Goal: Task Accomplishment & Management: Use online tool/utility

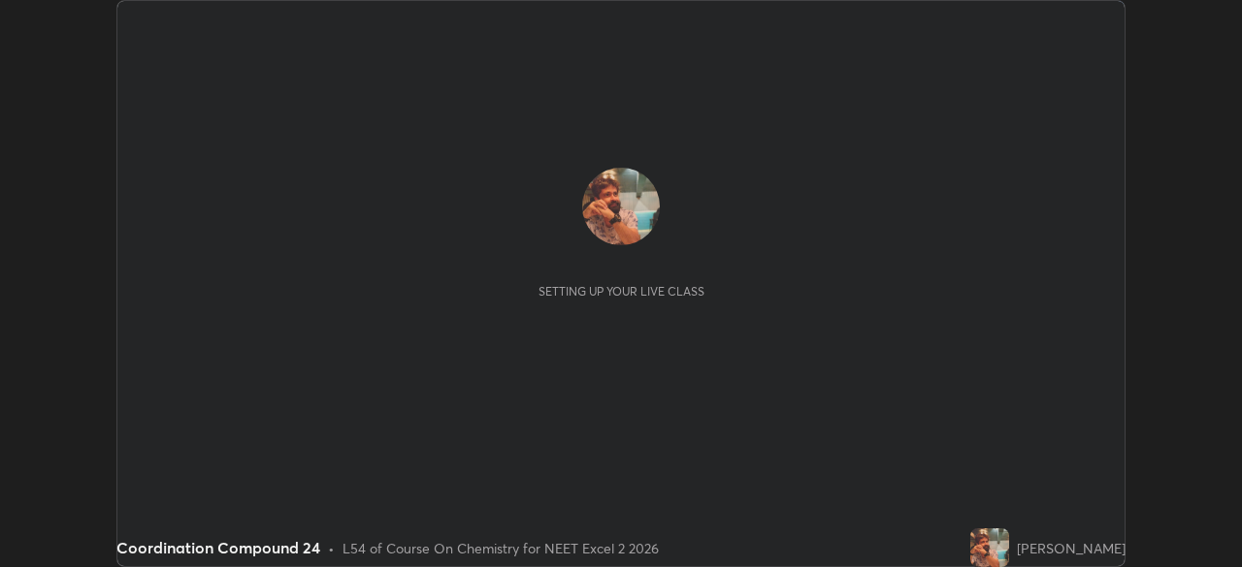
scroll to position [567, 1241]
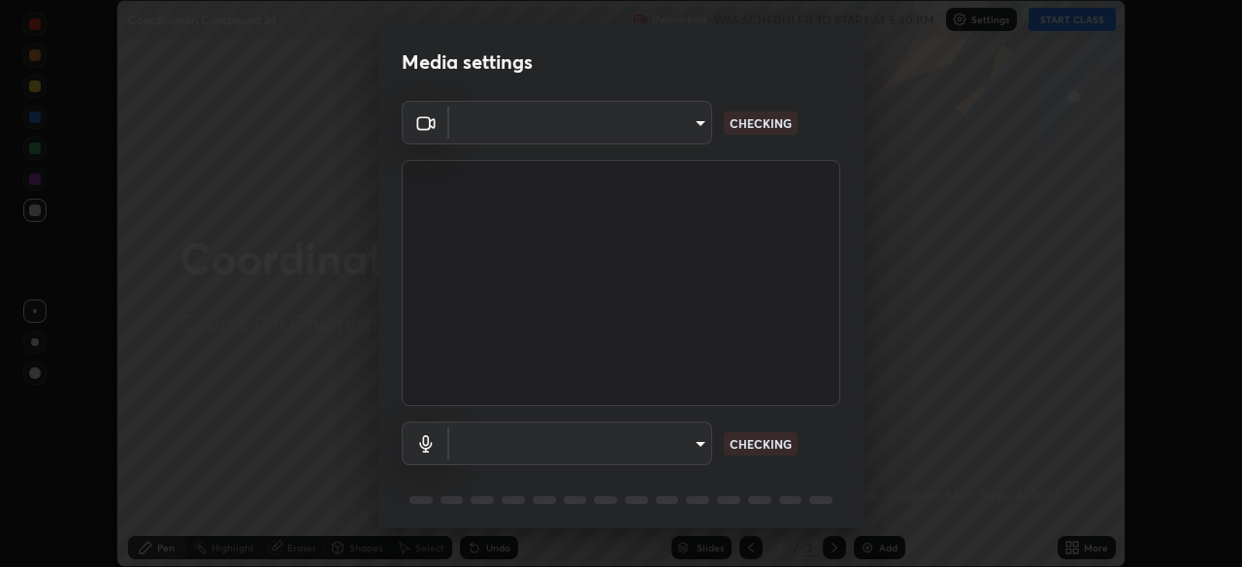
type input "7db3104c3122a209b332b64619111aa91615a24fb0de166504fa5909fce8eb30"
type input "communications"
click at [560, 440] on body "Erase all Coordination Compound 24 Recording WAS SCHEDULED TO START AT 5:30 PM …" at bounding box center [621, 283] width 1242 height 567
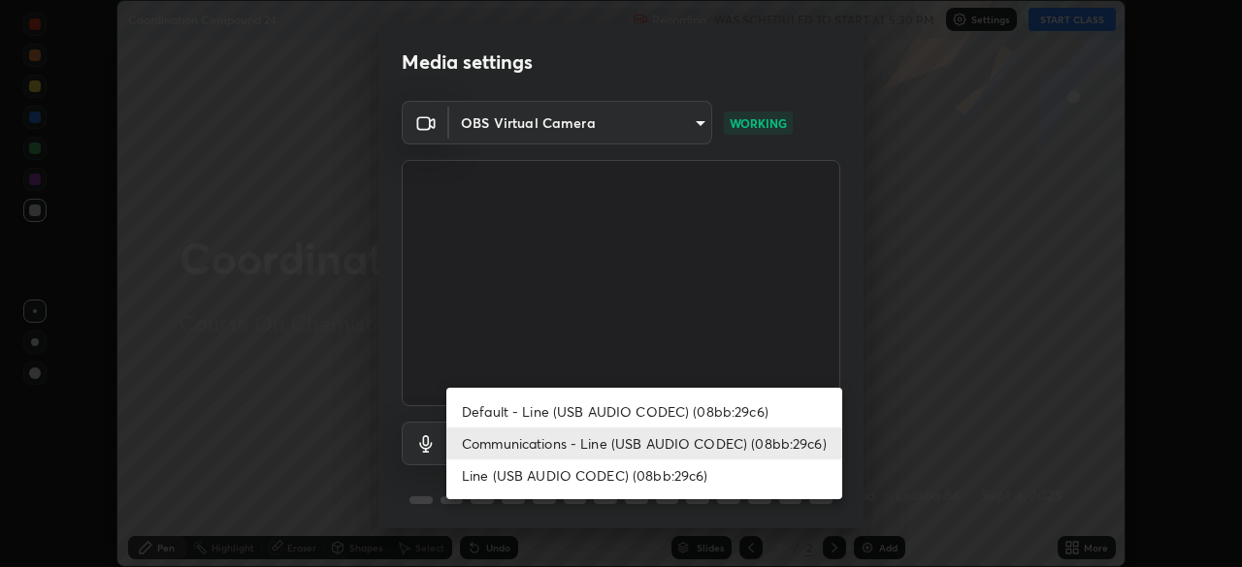
click at [541, 443] on li "Communications - Line (USB AUDIO CODEC) (08bb:29c6)" at bounding box center [644, 444] width 396 height 32
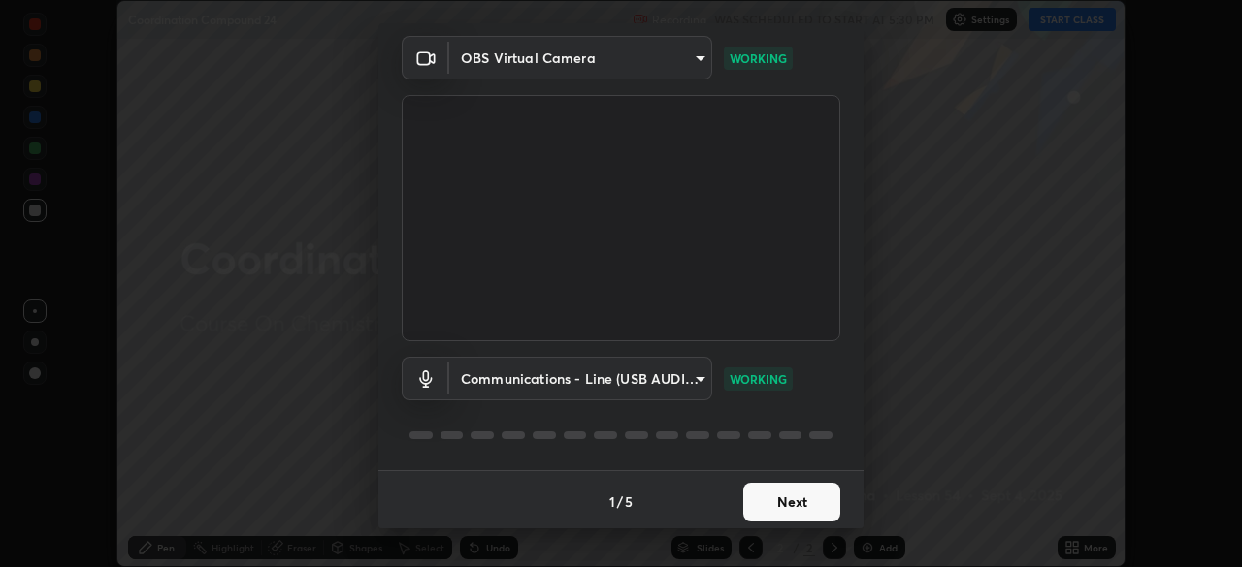
scroll to position [69, 0]
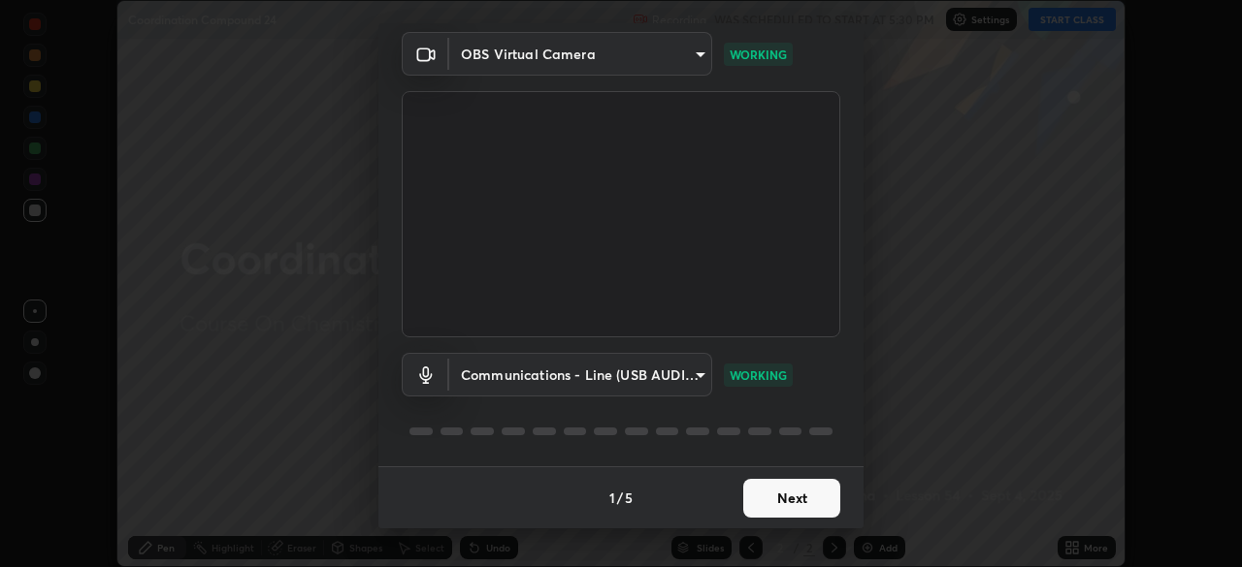
click at [755, 509] on button "Next" at bounding box center [791, 498] width 97 height 39
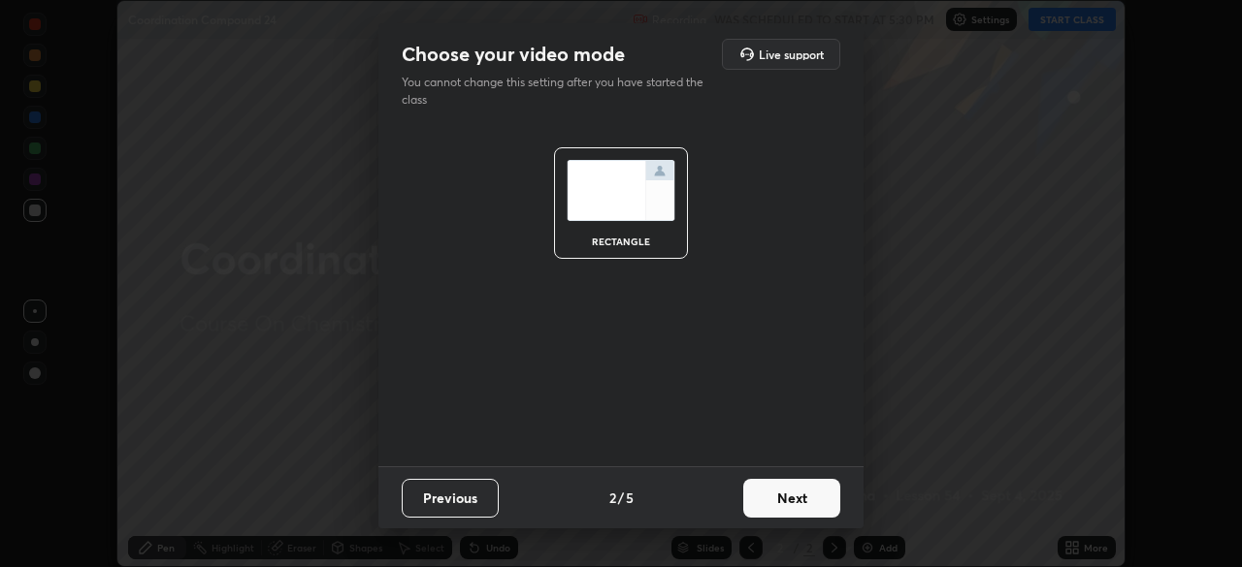
click at [761, 504] on button "Next" at bounding box center [791, 498] width 97 height 39
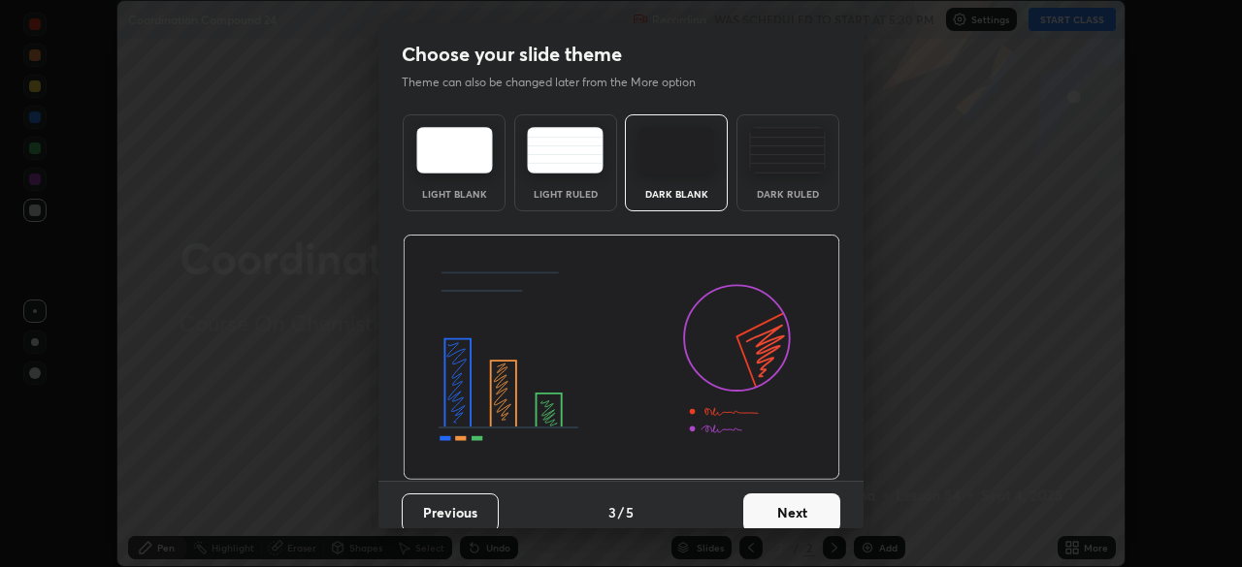
click at [767, 511] on button "Next" at bounding box center [791, 513] width 97 height 39
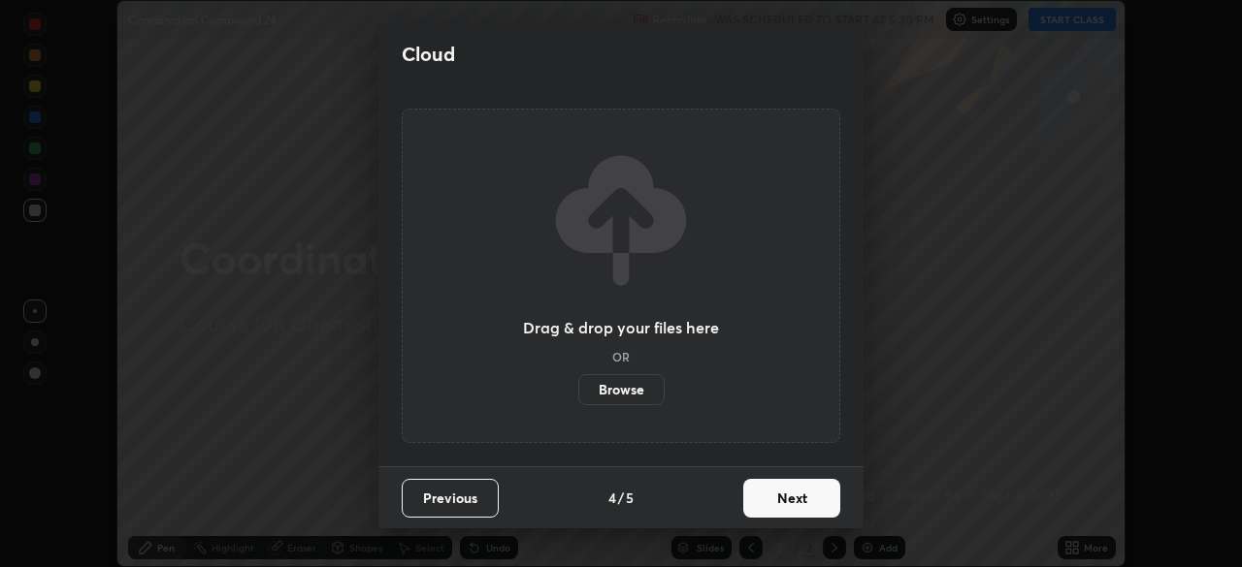
click at [761, 508] on button "Next" at bounding box center [791, 498] width 97 height 39
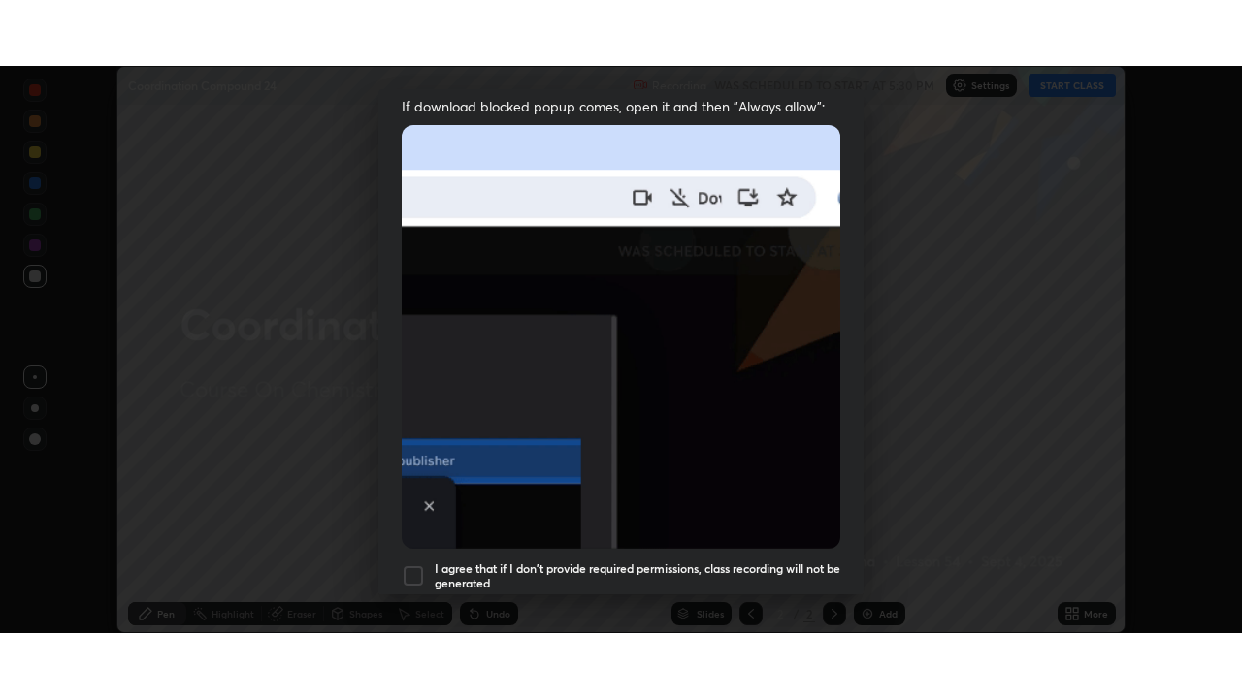
scroll to position [465, 0]
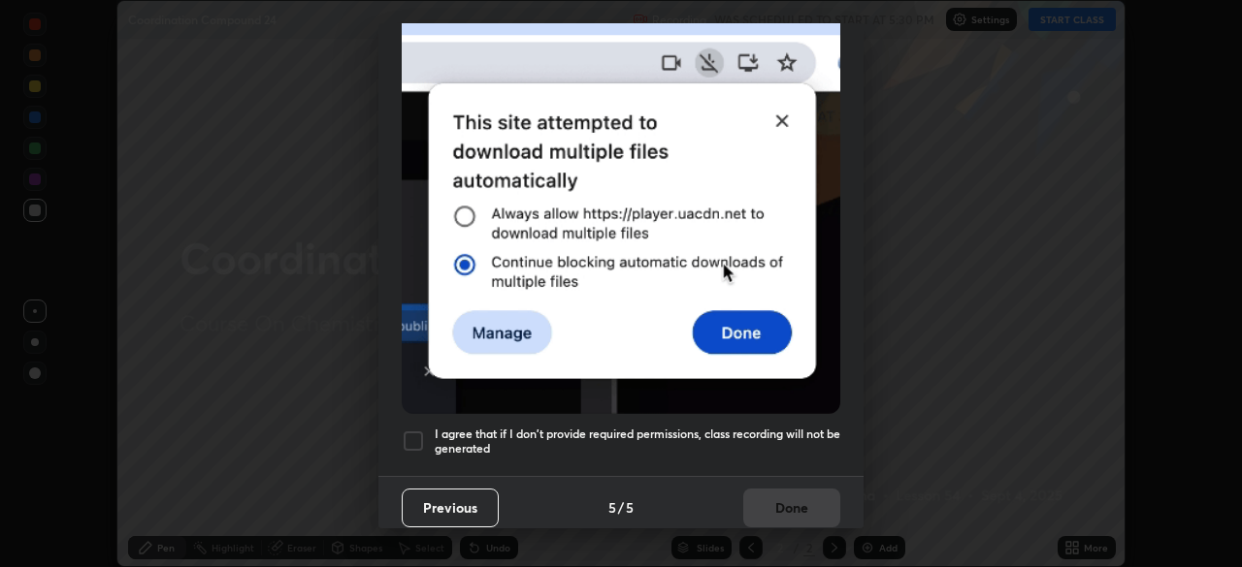
click at [438, 436] on h5 "I agree that if I don't provide required permissions, class recording will not …" at bounding box center [637, 442] width 405 height 30
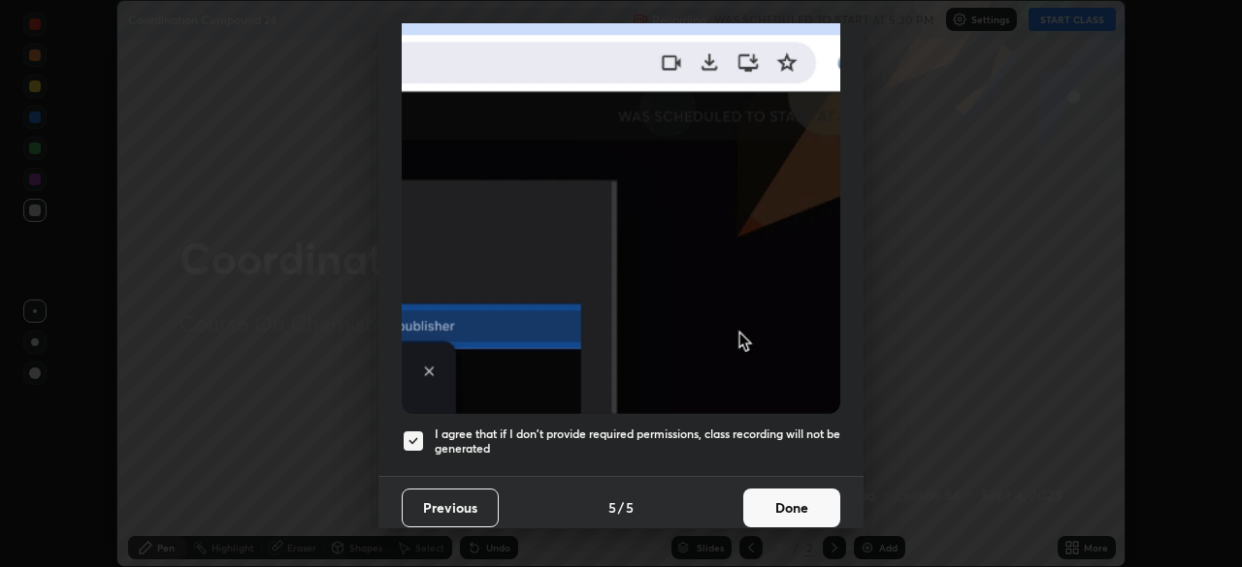
click at [764, 503] on button "Done" at bounding box center [791, 508] width 97 height 39
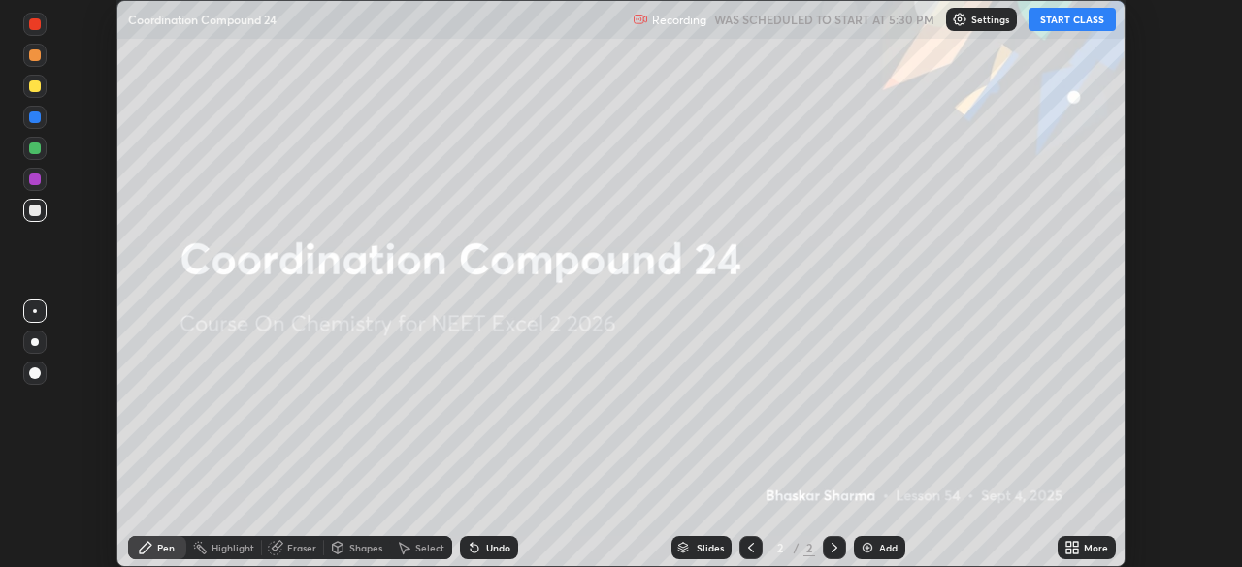
click at [1055, 18] on button "START CLASS" at bounding box center [1071, 19] width 87 height 23
click at [271, 551] on icon at bounding box center [275, 548] width 13 height 13
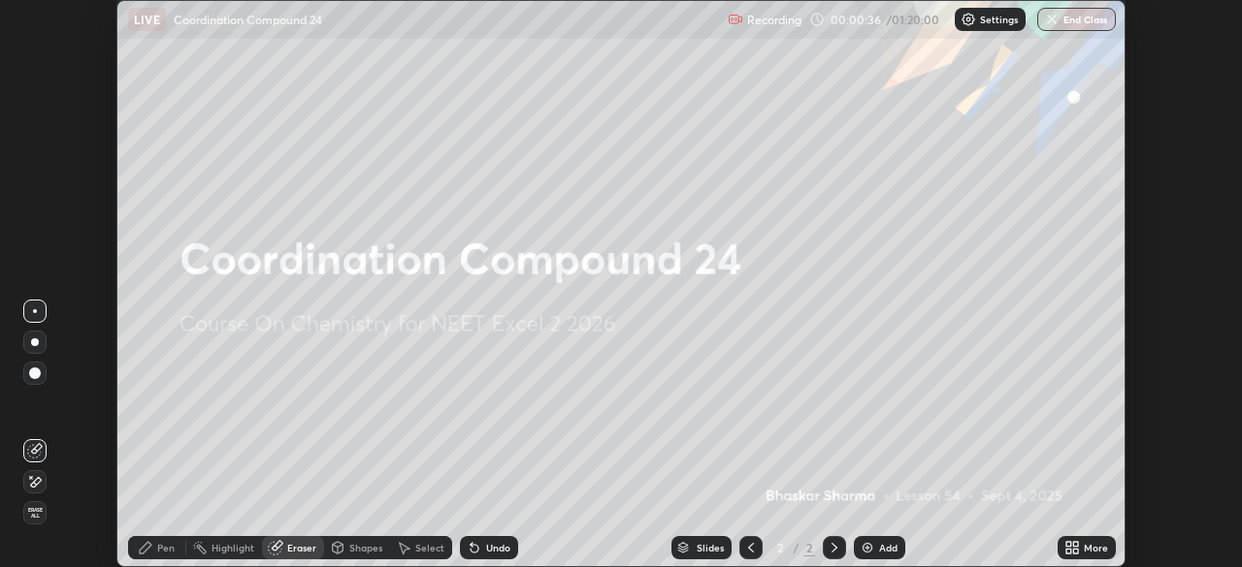
click at [271, 552] on icon at bounding box center [275, 548] width 13 height 13
click at [886, 548] on div "Add" at bounding box center [888, 548] width 18 height 10
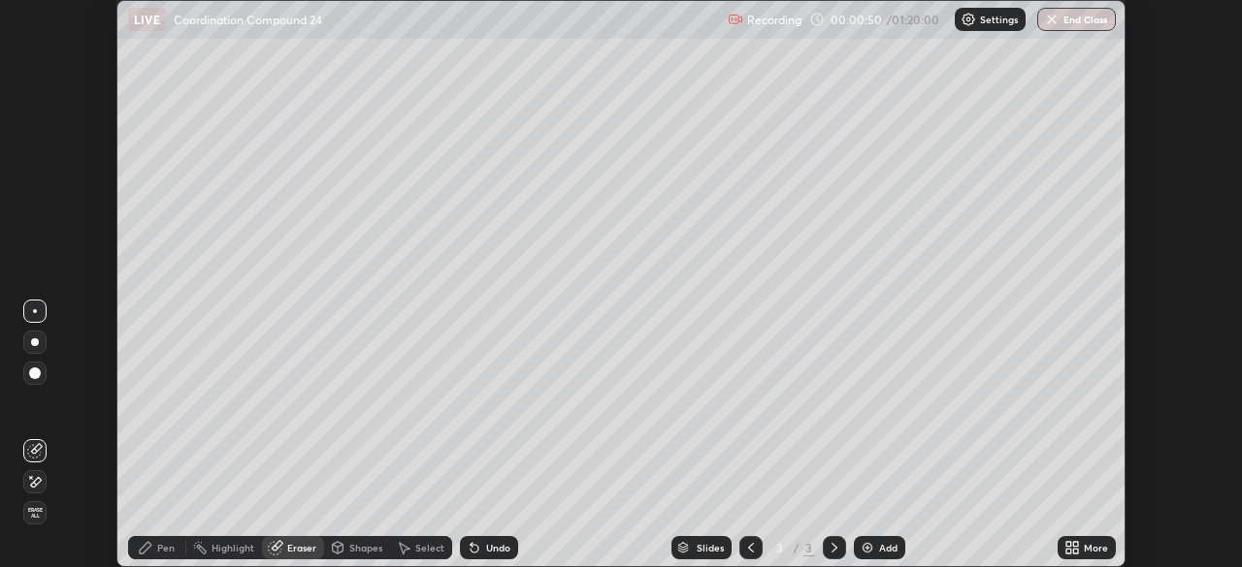
click at [1087, 546] on div "More" at bounding box center [1096, 548] width 24 height 10
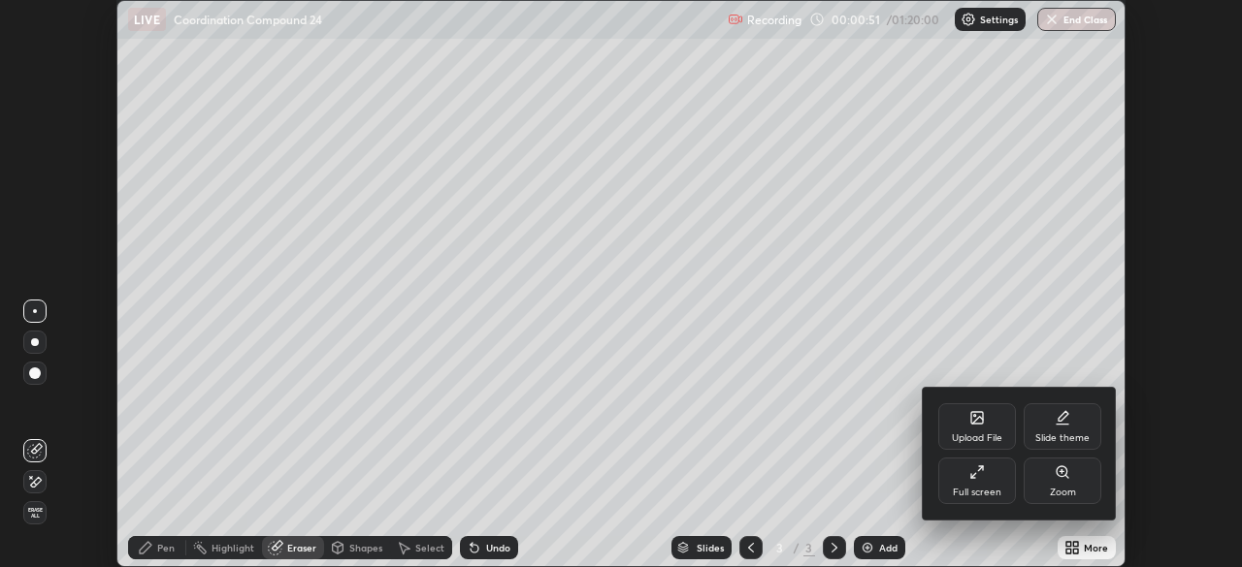
click at [969, 484] on div "Full screen" at bounding box center [977, 481] width 78 height 47
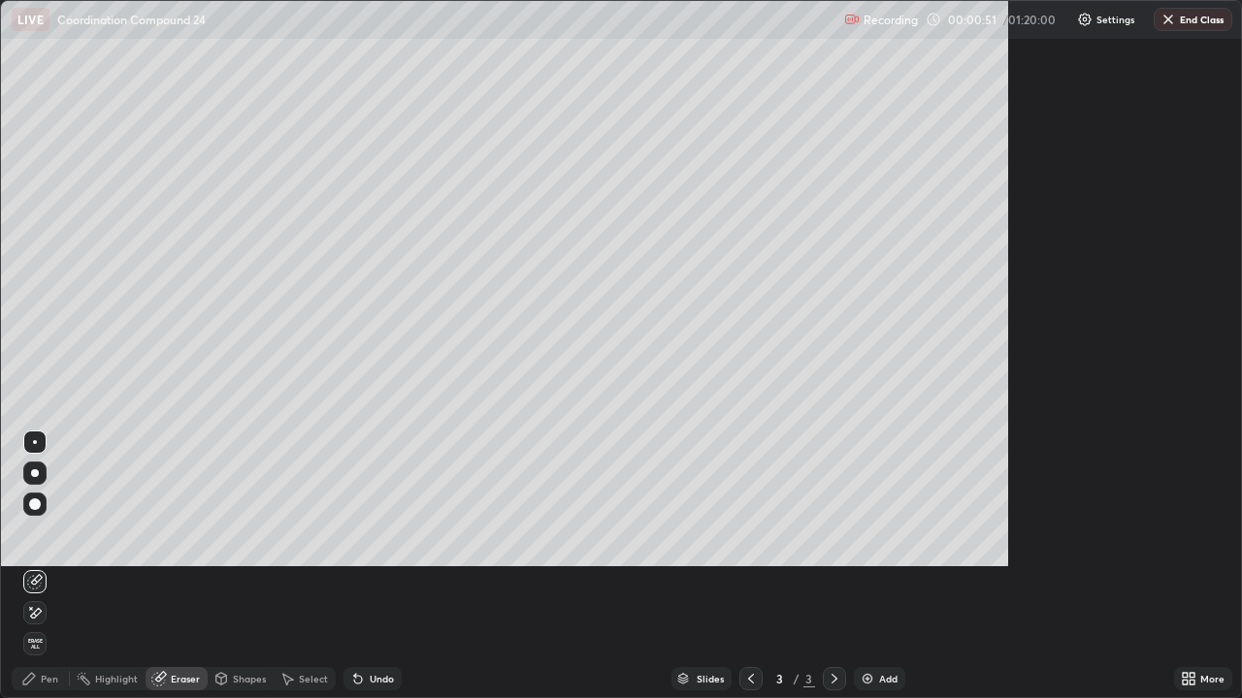
scroll to position [698, 1242]
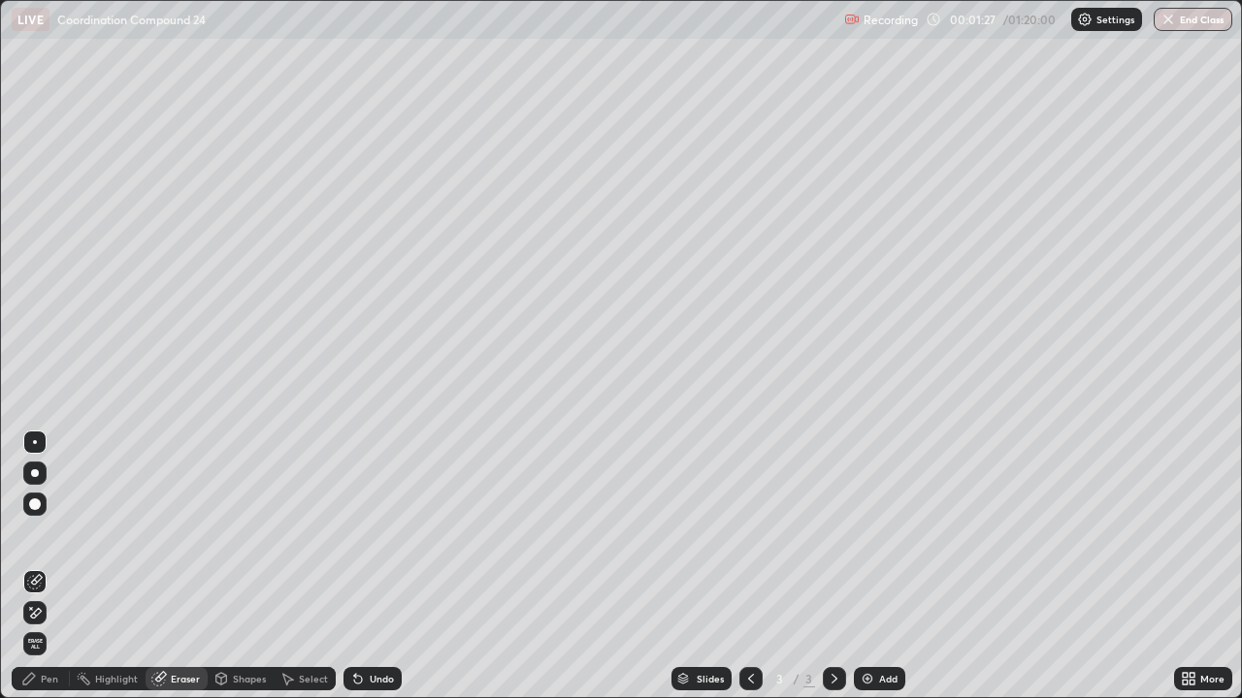
click at [886, 567] on div "Add" at bounding box center [888, 679] width 18 height 10
click at [749, 567] on icon at bounding box center [751, 679] width 16 height 16
click at [748, 567] on icon at bounding box center [751, 679] width 6 height 10
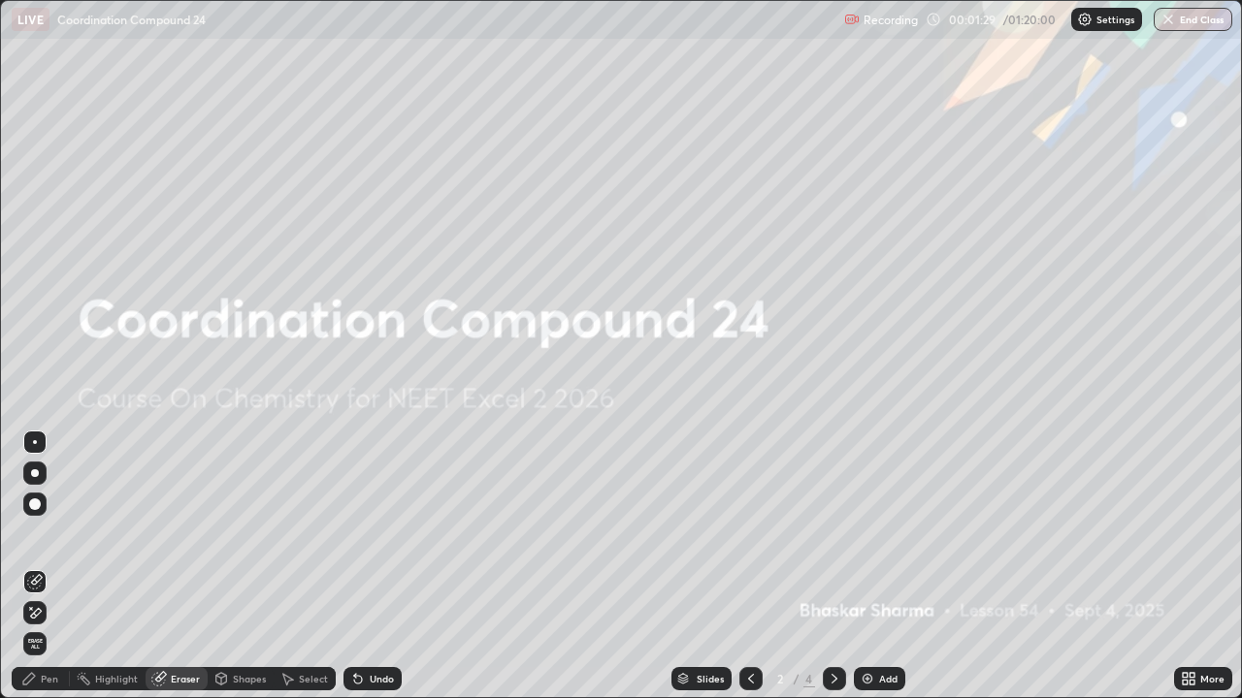
click at [885, 567] on div "Add" at bounding box center [888, 679] width 18 height 10
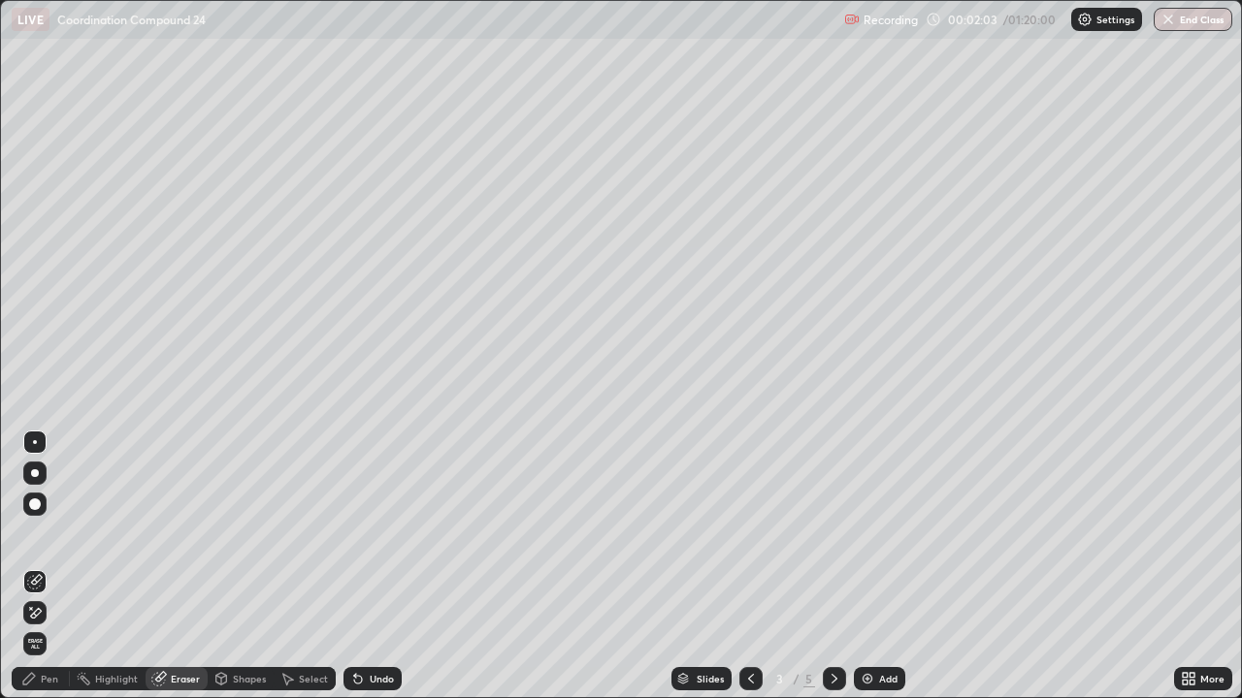
click at [43, 567] on div "Pen" at bounding box center [49, 679] width 17 height 10
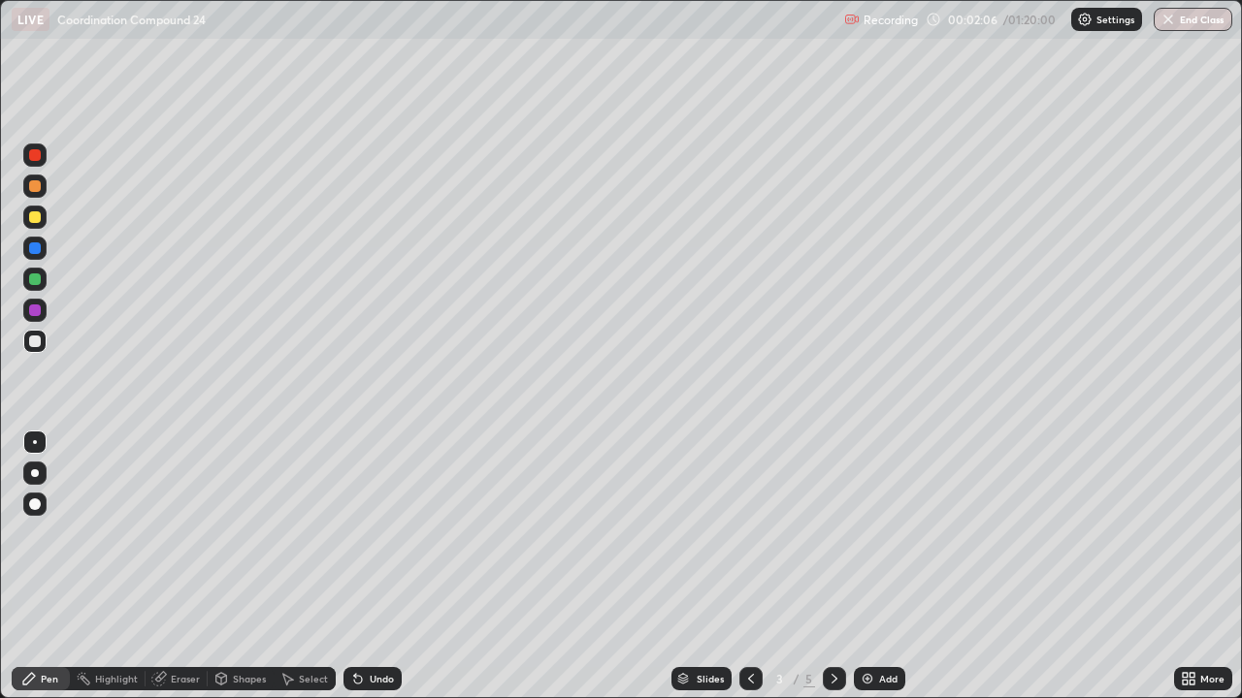
click at [38, 281] on div at bounding box center [35, 280] width 12 height 12
click at [36, 216] on div at bounding box center [35, 217] width 12 height 12
click at [417, 567] on div "Slides 3 / 5 Add" at bounding box center [788, 679] width 772 height 39
click at [832, 567] on icon at bounding box center [834, 679] width 16 height 16
click at [36, 248] on div at bounding box center [35, 249] width 12 height 12
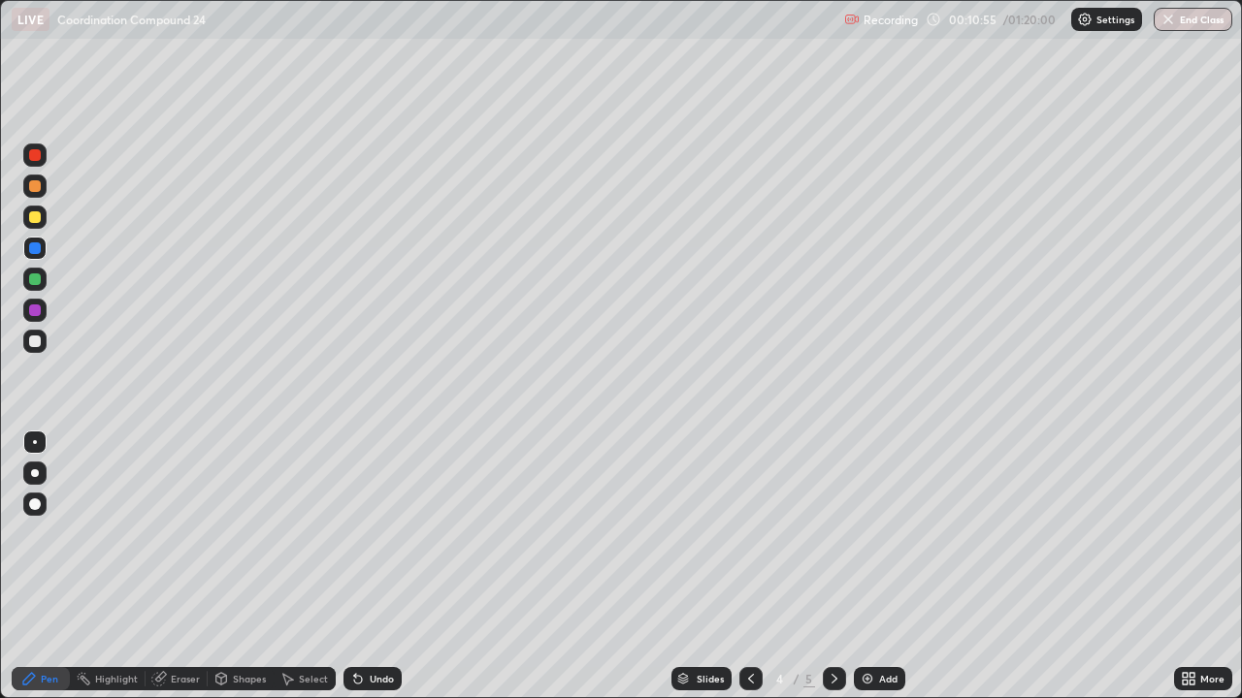
click at [29, 344] on div at bounding box center [35, 342] width 12 height 12
click at [386, 567] on div "Undo" at bounding box center [382, 679] width 24 height 10
click at [376, 567] on div "Undo" at bounding box center [382, 679] width 24 height 10
click at [749, 567] on icon at bounding box center [751, 679] width 16 height 16
click at [832, 567] on icon at bounding box center [834, 679] width 16 height 16
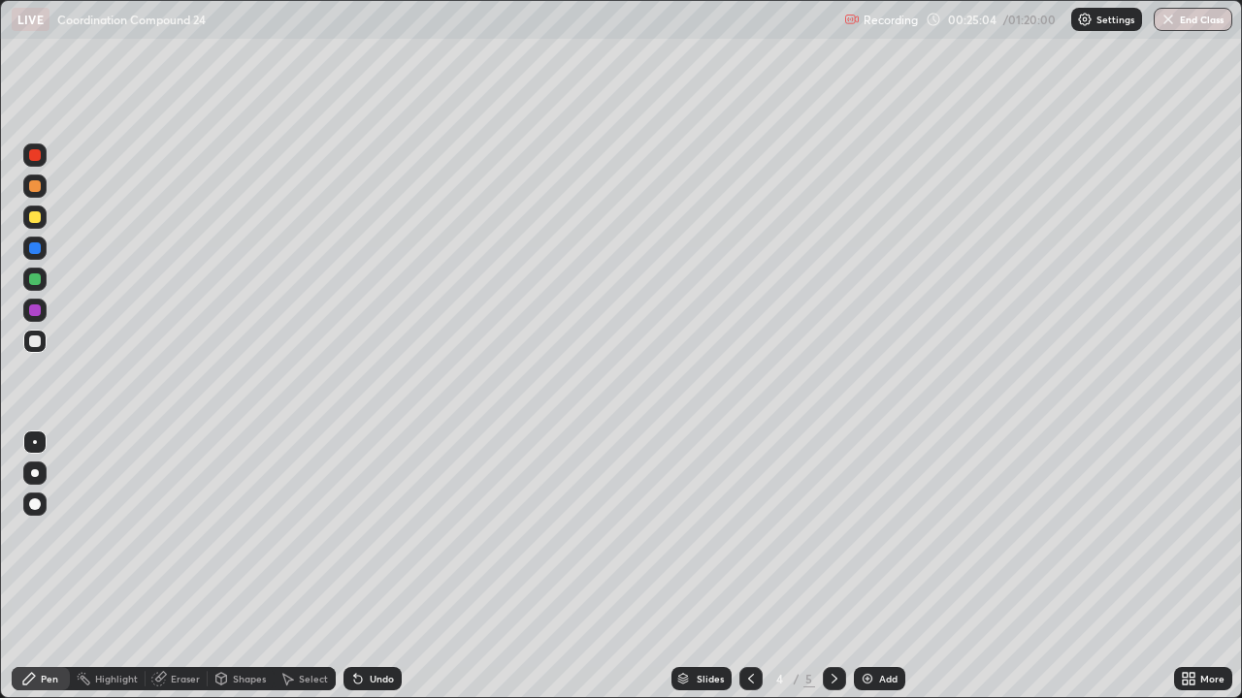
click at [374, 567] on div "Undo" at bounding box center [372, 678] width 58 height 23
click at [382, 567] on div "Undo" at bounding box center [382, 679] width 24 height 10
click at [31, 221] on div at bounding box center [35, 217] width 12 height 12
click at [831, 567] on icon at bounding box center [834, 679] width 16 height 16
click at [380, 567] on div "Undo" at bounding box center [382, 679] width 24 height 10
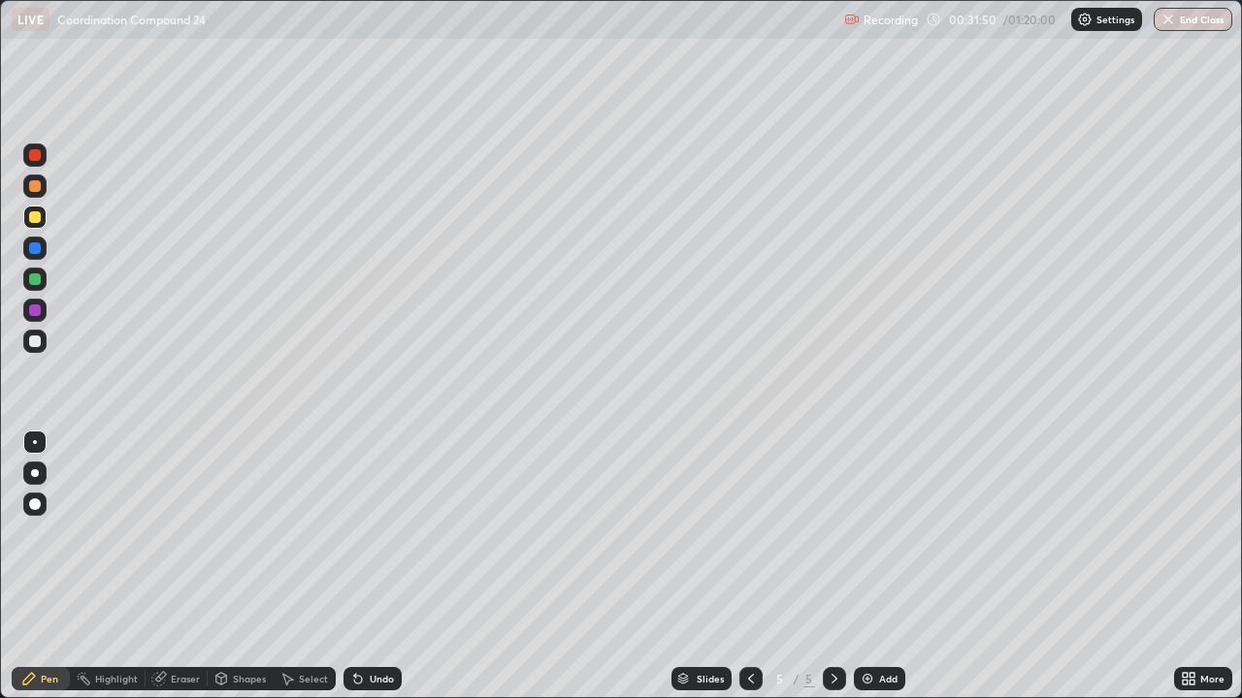
click at [385, 567] on div "Undo" at bounding box center [382, 679] width 24 height 10
click at [35, 341] on div at bounding box center [35, 342] width 12 height 12
click at [182, 567] on div "Eraser" at bounding box center [185, 679] width 29 height 10
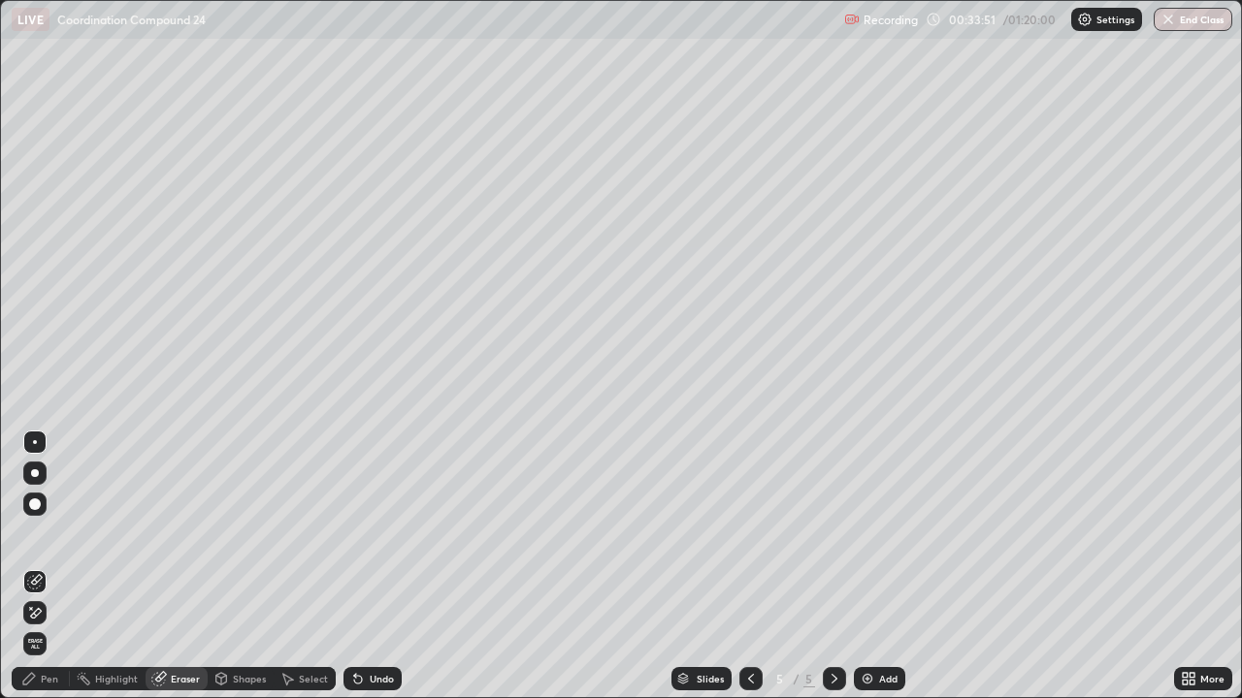
click at [51, 567] on div "Pen" at bounding box center [49, 679] width 17 height 10
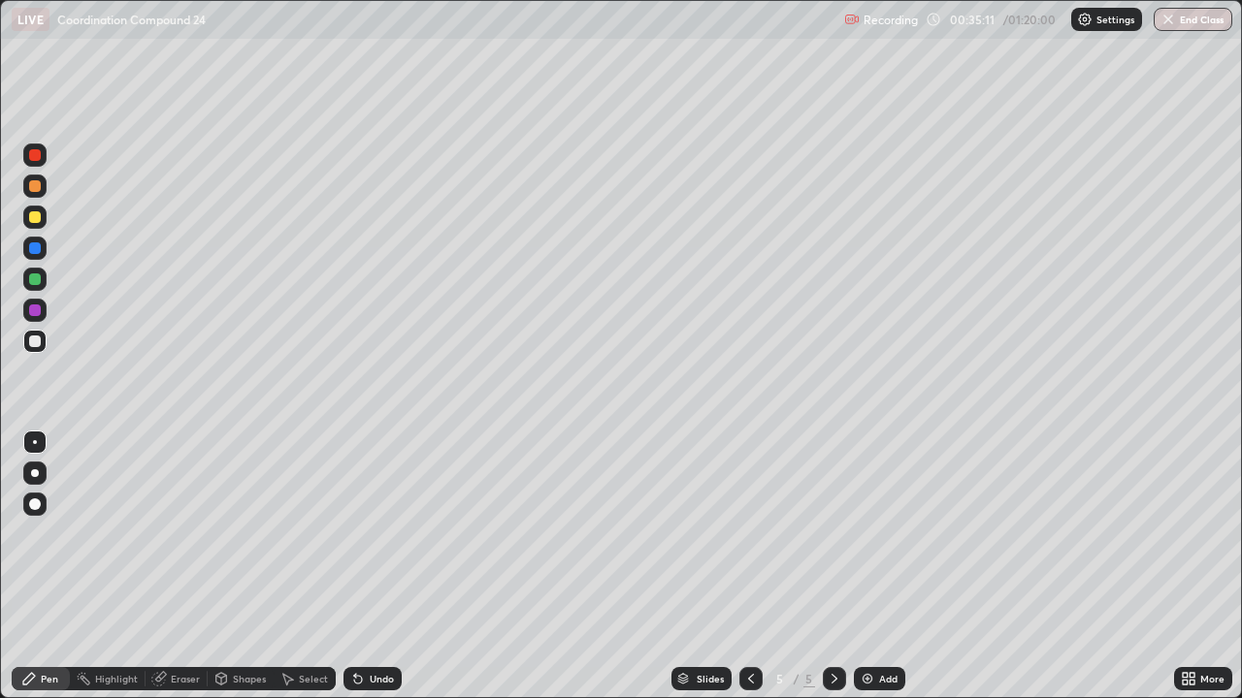
click at [184, 567] on div "Eraser" at bounding box center [185, 679] width 29 height 10
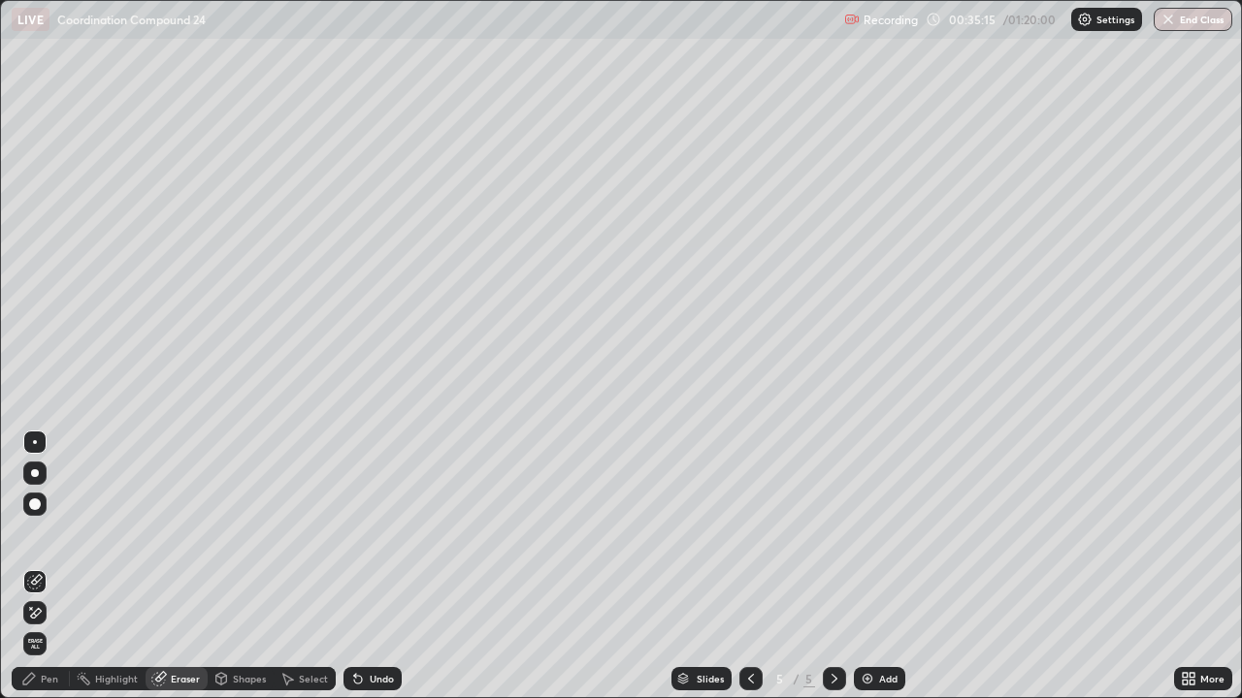
click at [55, 567] on div "Pen" at bounding box center [49, 679] width 17 height 10
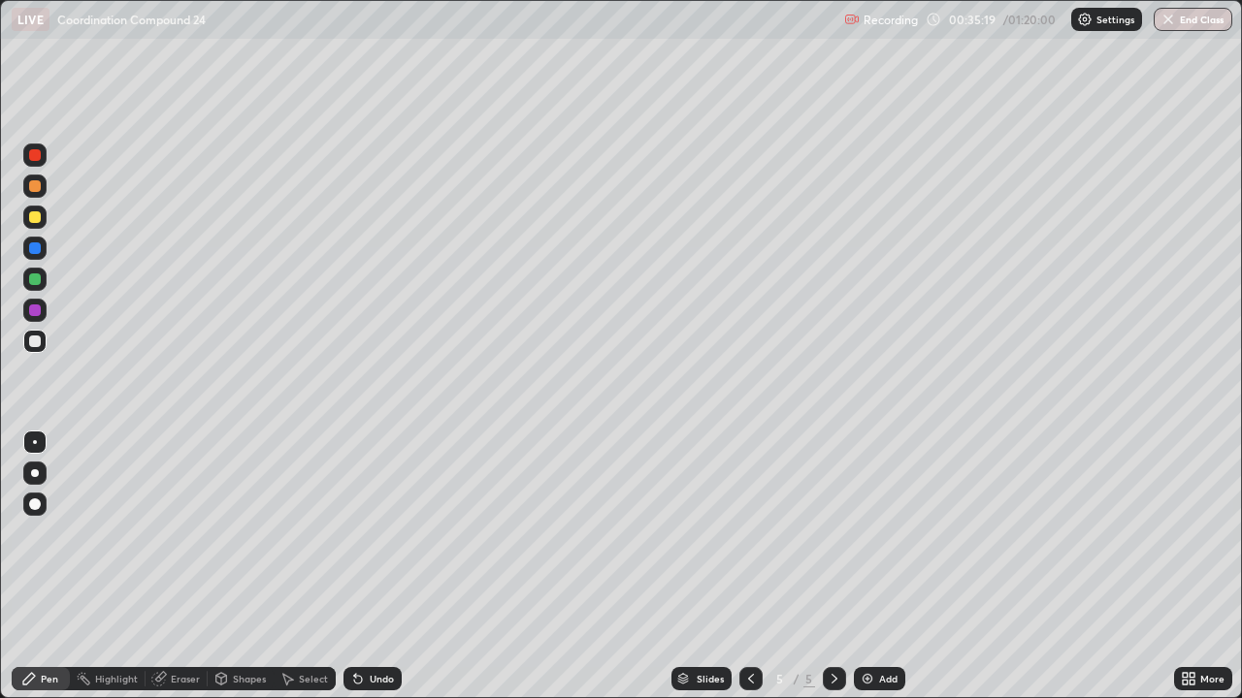
click at [190, 567] on div "Eraser" at bounding box center [185, 679] width 29 height 10
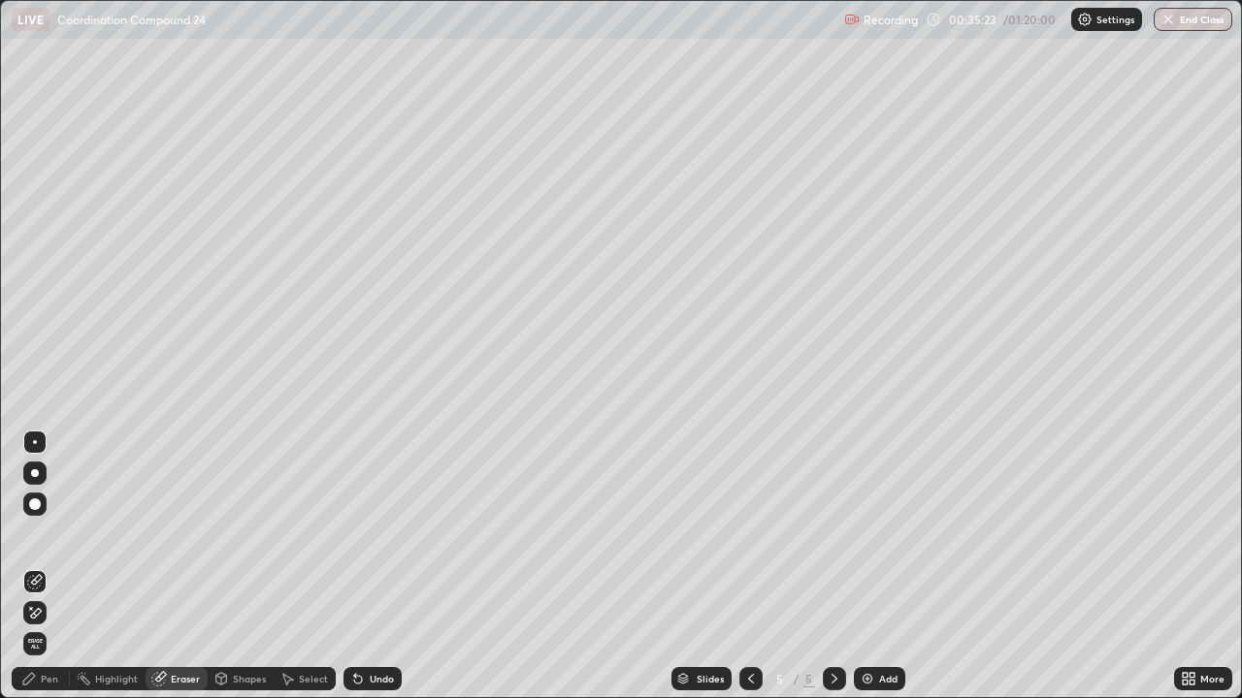
click at [50, 567] on div "Pen" at bounding box center [49, 679] width 17 height 10
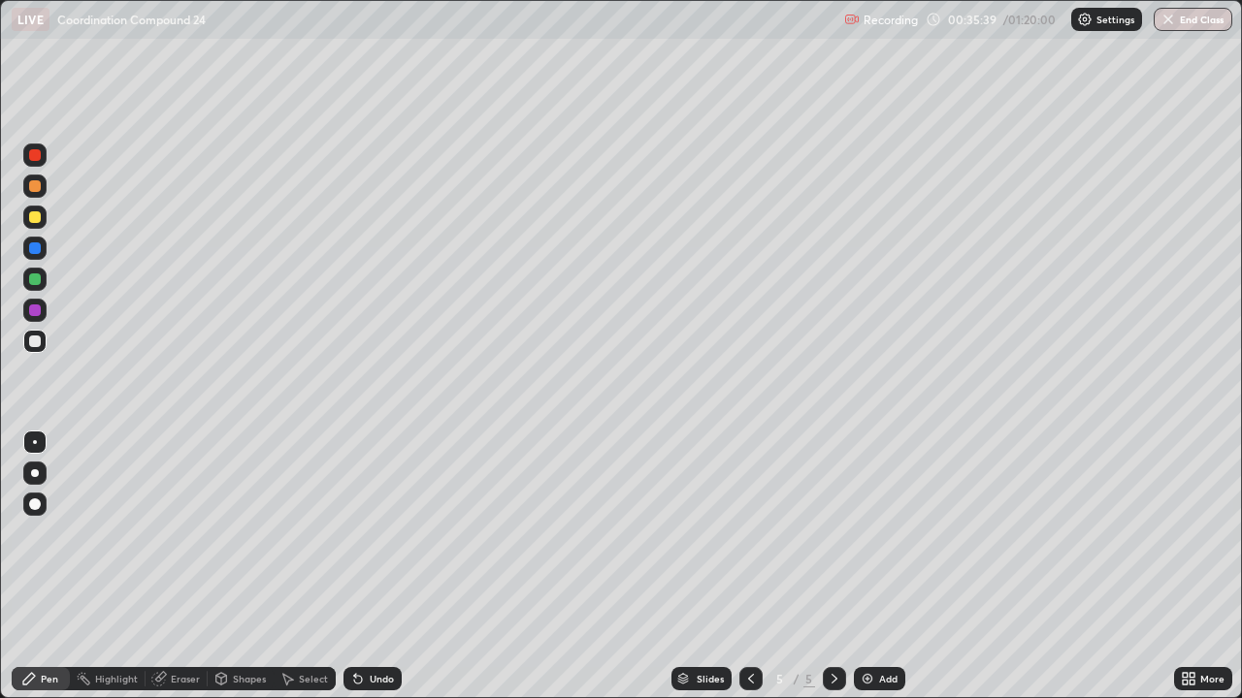
click at [749, 567] on icon at bounding box center [751, 679] width 16 height 16
click at [834, 567] on icon at bounding box center [834, 679] width 6 height 10
click at [32, 218] on div at bounding box center [35, 217] width 12 height 12
click at [832, 567] on icon at bounding box center [834, 679] width 16 height 16
click at [887, 567] on div "Add" at bounding box center [888, 679] width 18 height 10
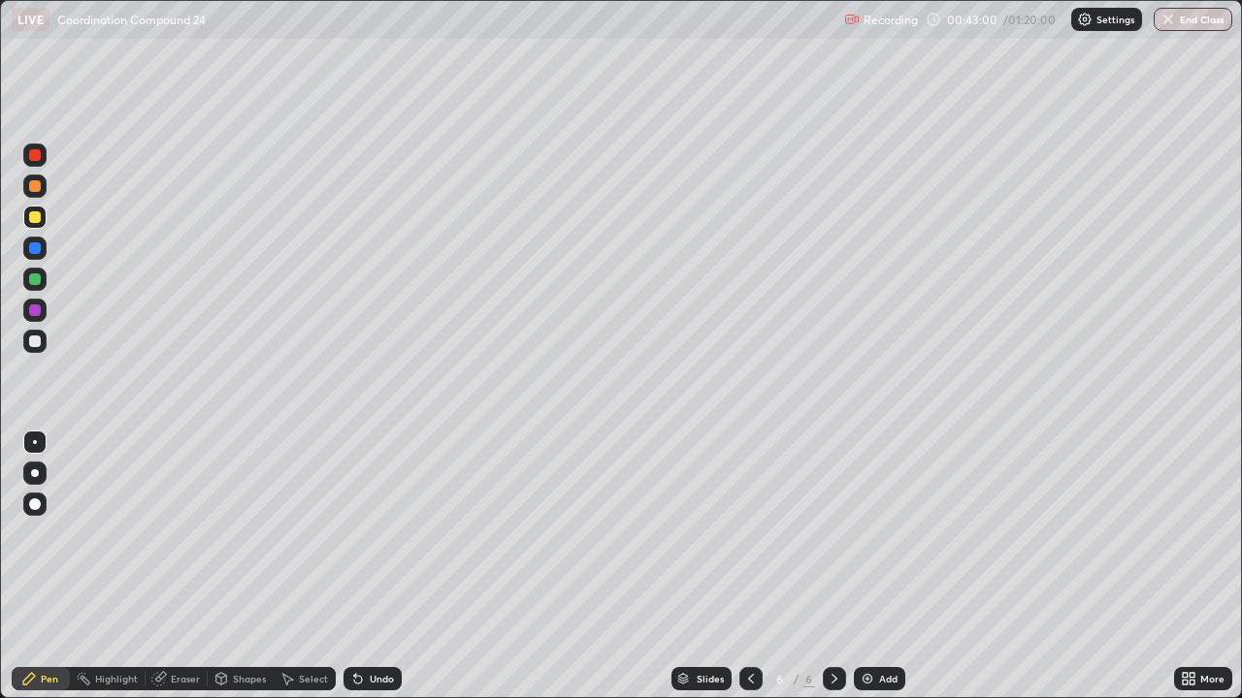
click at [386, 567] on div "Undo" at bounding box center [382, 679] width 24 height 10
click at [35, 342] on div at bounding box center [35, 342] width 12 height 12
click at [316, 567] on div "Select" at bounding box center [313, 679] width 29 height 10
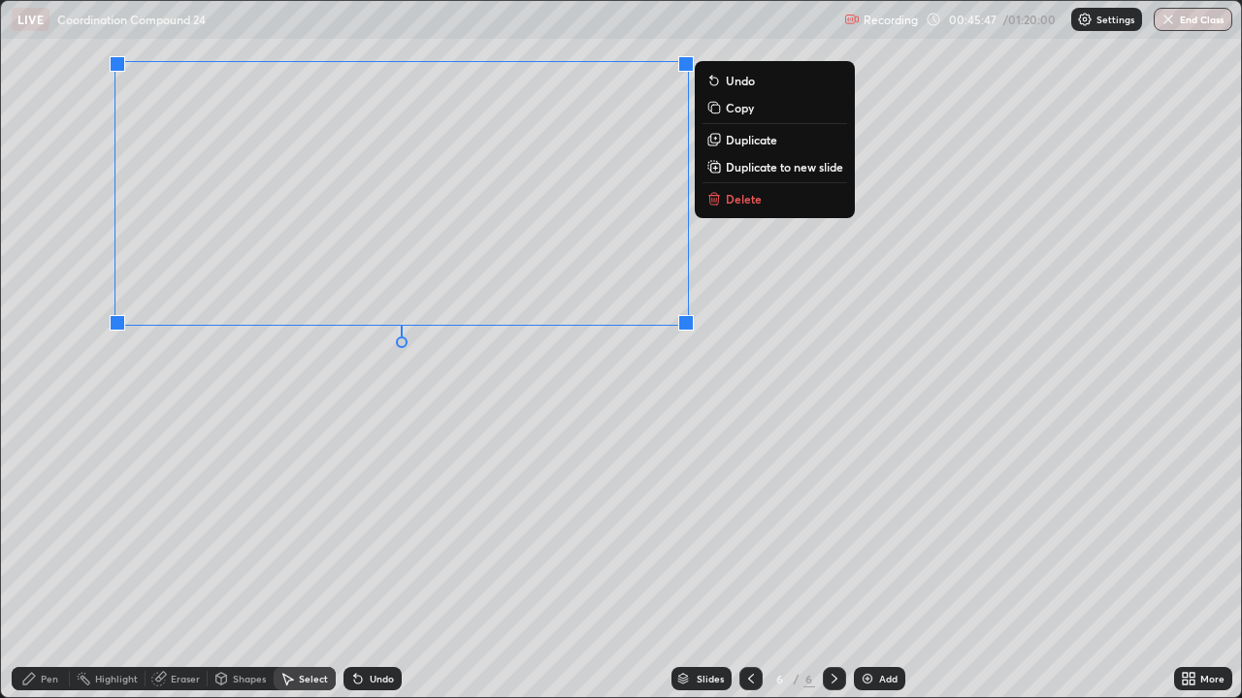
click at [741, 200] on p "Delete" at bounding box center [744, 199] width 36 height 16
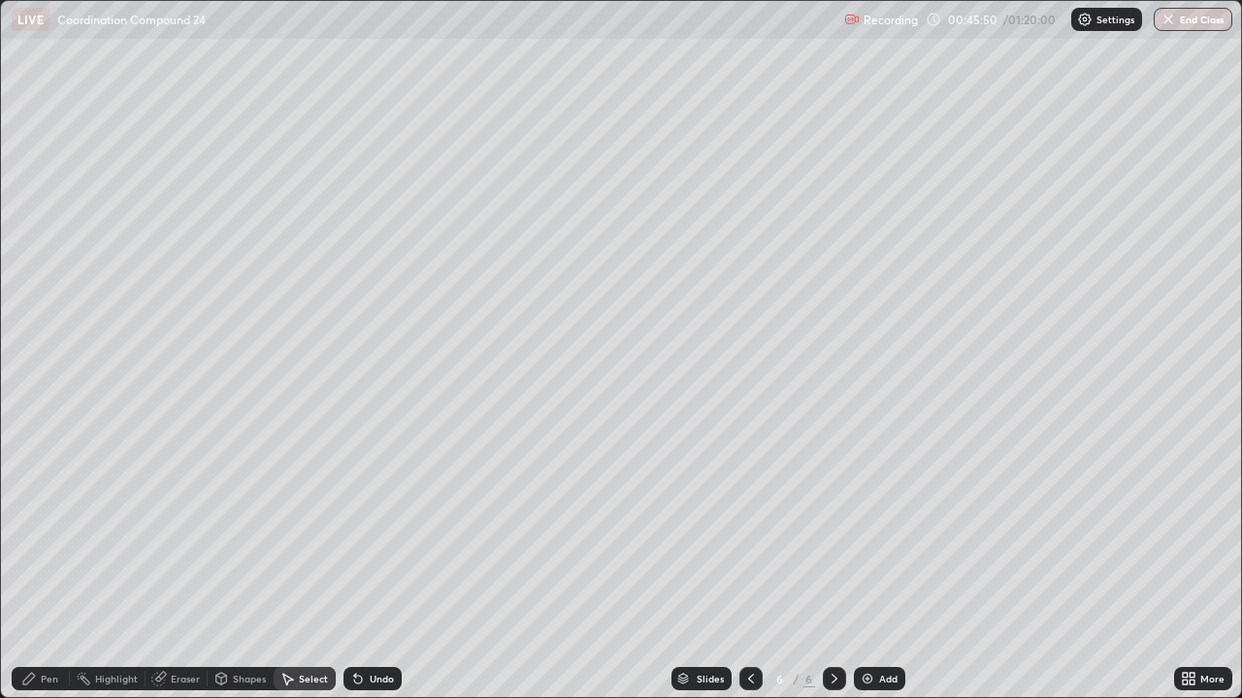
click at [50, 567] on div "Pen" at bounding box center [49, 679] width 17 height 10
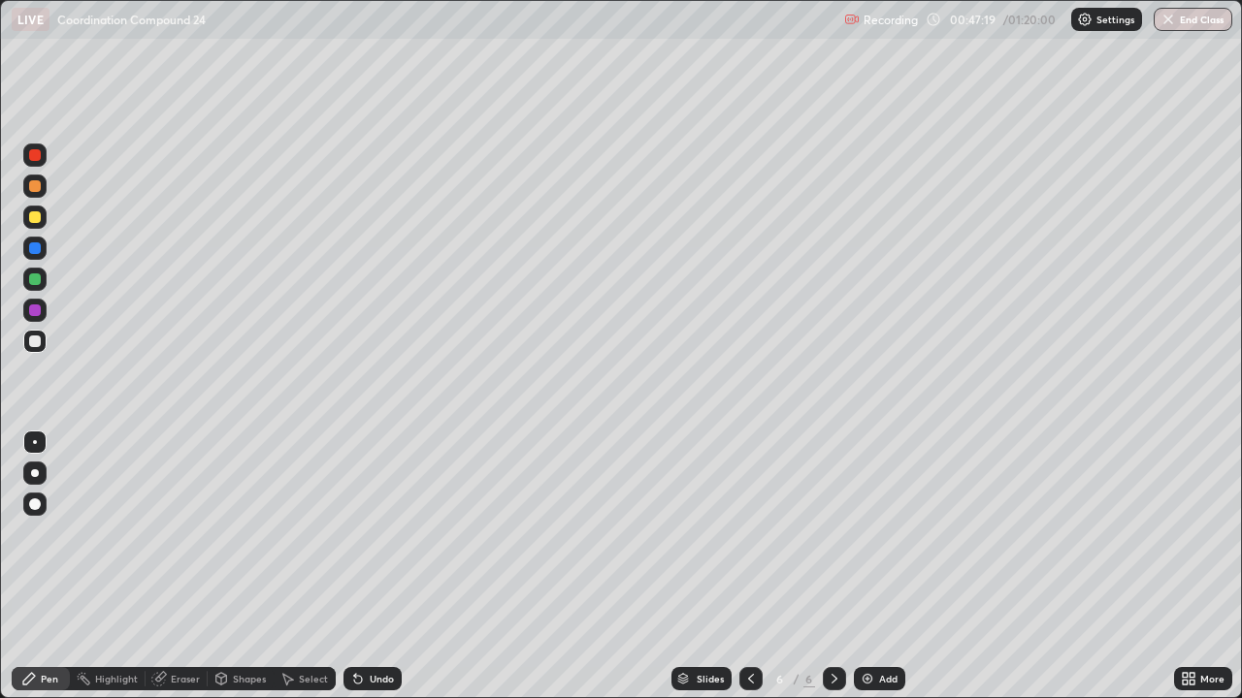
click at [751, 567] on icon at bounding box center [751, 679] width 6 height 10
click at [830, 567] on icon at bounding box center [834, 679] width 16 height 16
click at [881, 567] on div "Add" at bounding box center [888, 679] width 18 height 10
click at [37, 220] on div at bounding box center [35, 217] width 12 height 12
click at [1194, 17] on button "End Class" at bounding box center [1192, 19] width 79 height 23
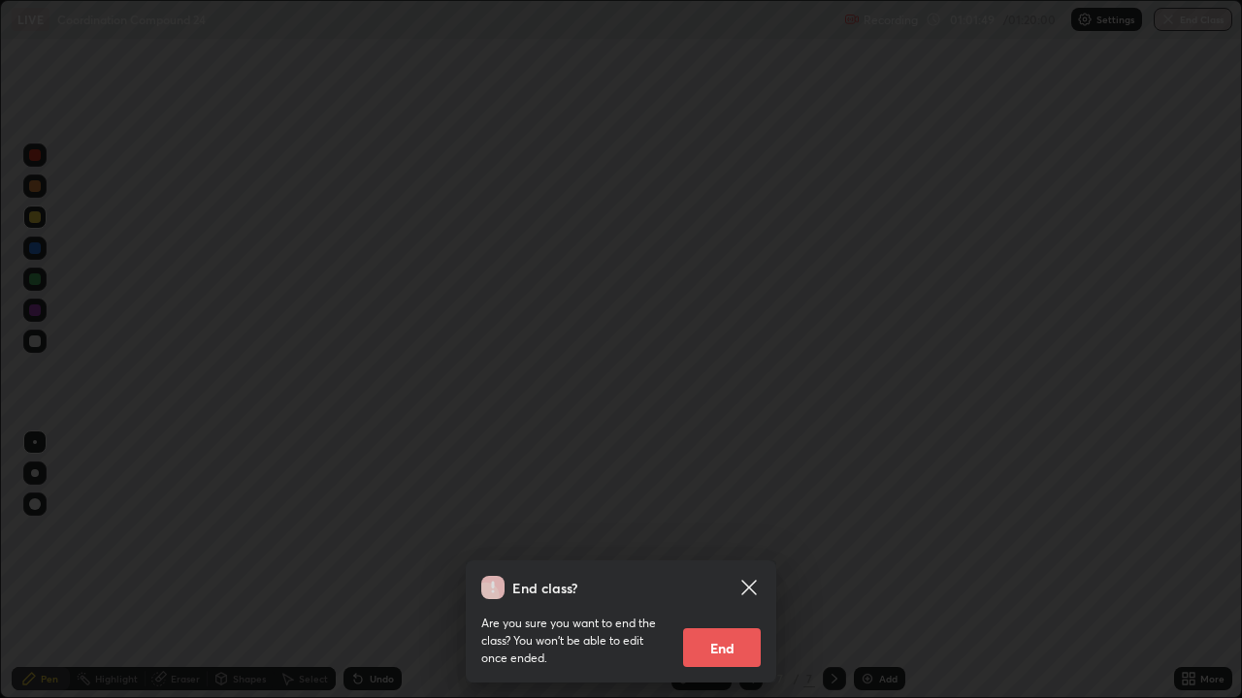
click at [712, 567] on button "End" at bounding box center [722, 648] width 78 height 39
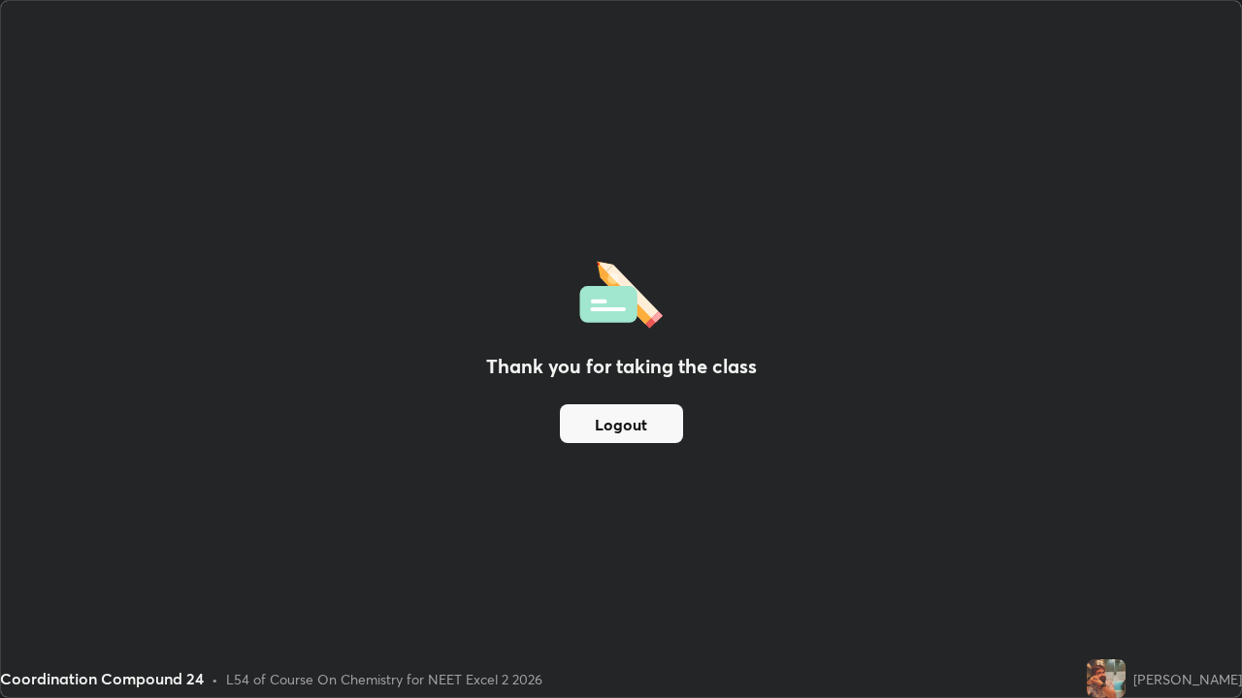
click at [620, 421] on button "Logout" at bounding box center [621, 424] width 123 height 39
